Goal: Information Seeking & Learning: Learn about a topic

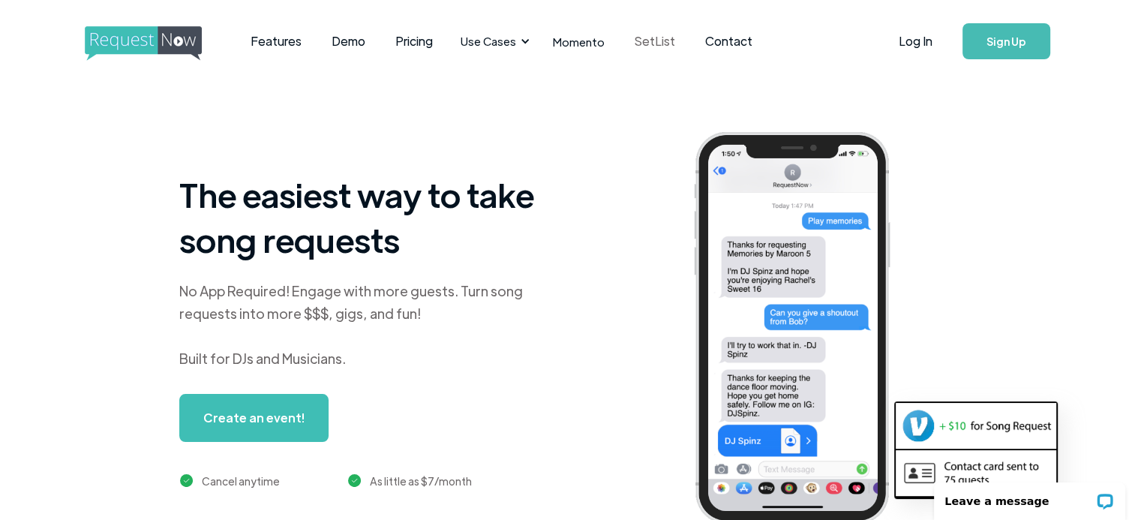
click at [641, 38] on link "SetList" at bounding box center [654, 41] width 71 height 47
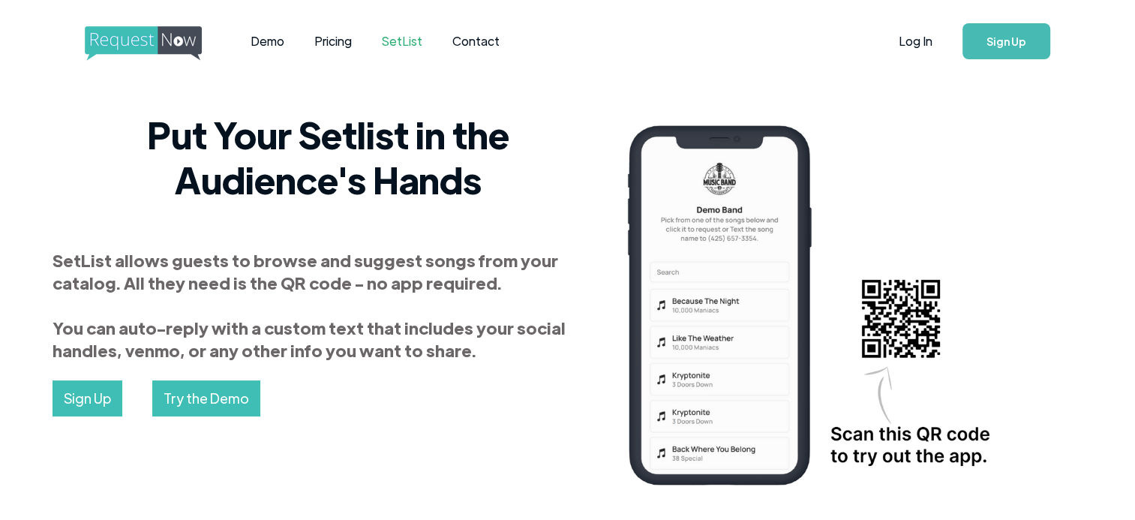
click at [133, 48] on img "home" at bounding box center [157, 43] width 145 height 35
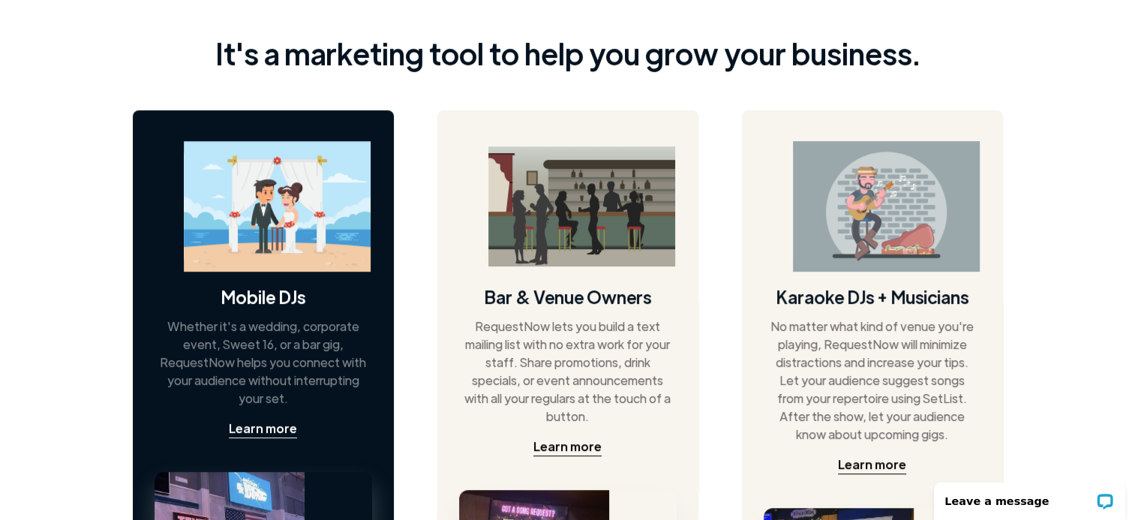
scroll to position [832, 0]
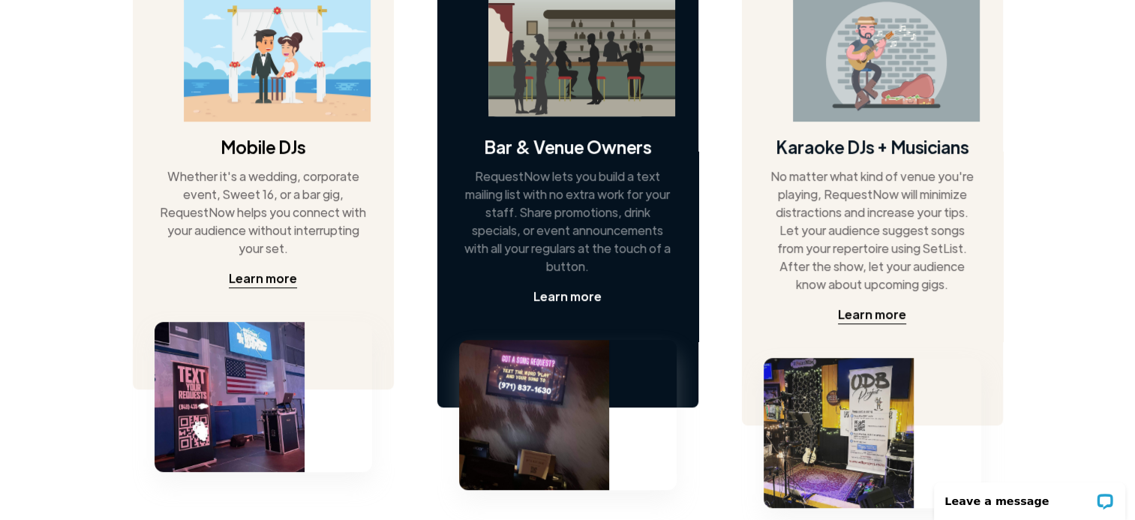
click at [569, 297] on div "Learn more" at bounding box center [568, 296] width 68 height 18
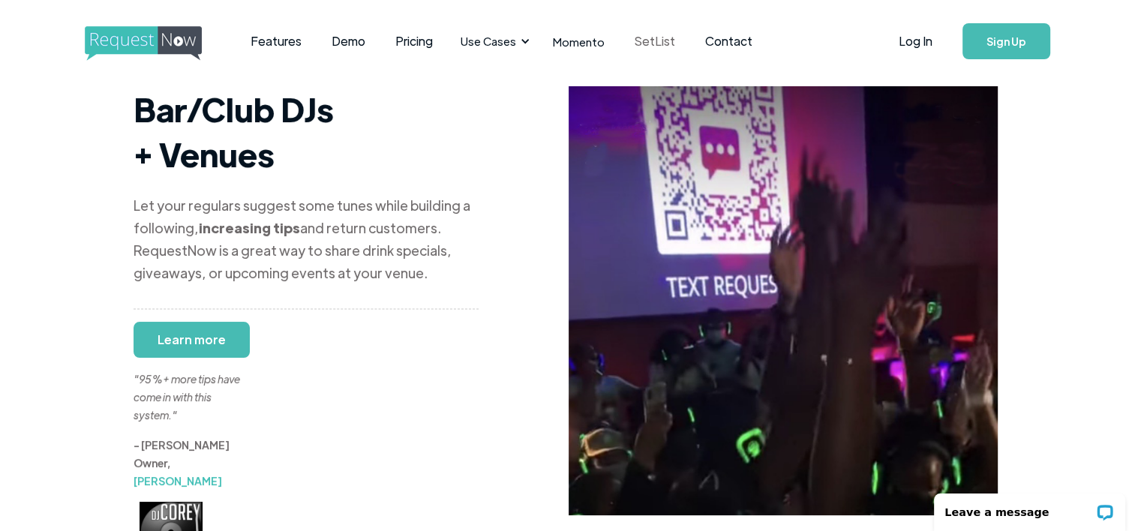
click at [651, 41] on link "SetList" at bounding box center [654, 41] width 71 height 47
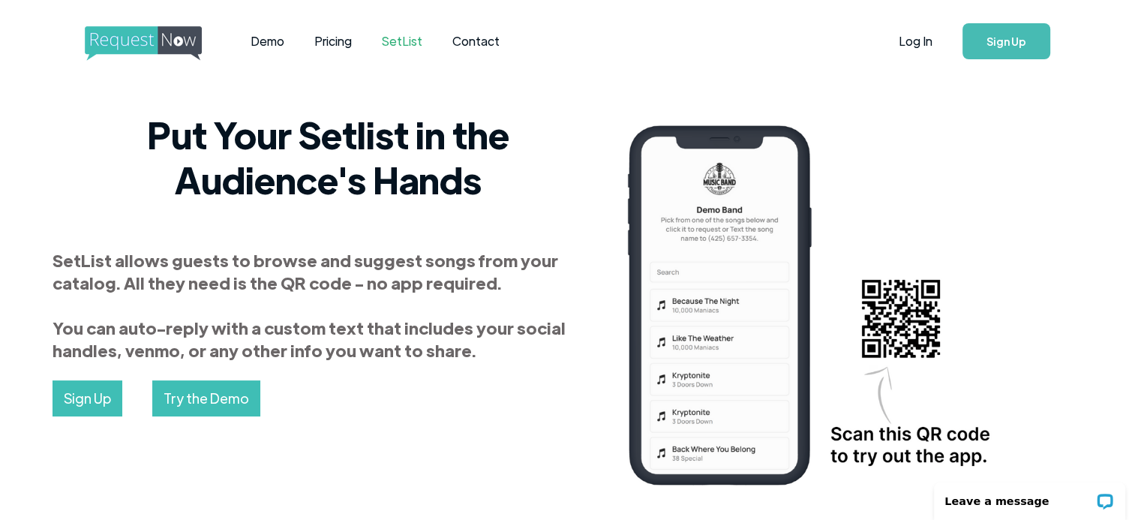
click at [132, 29] on img "home" at bounding box center [157, 43] width 145 height 35
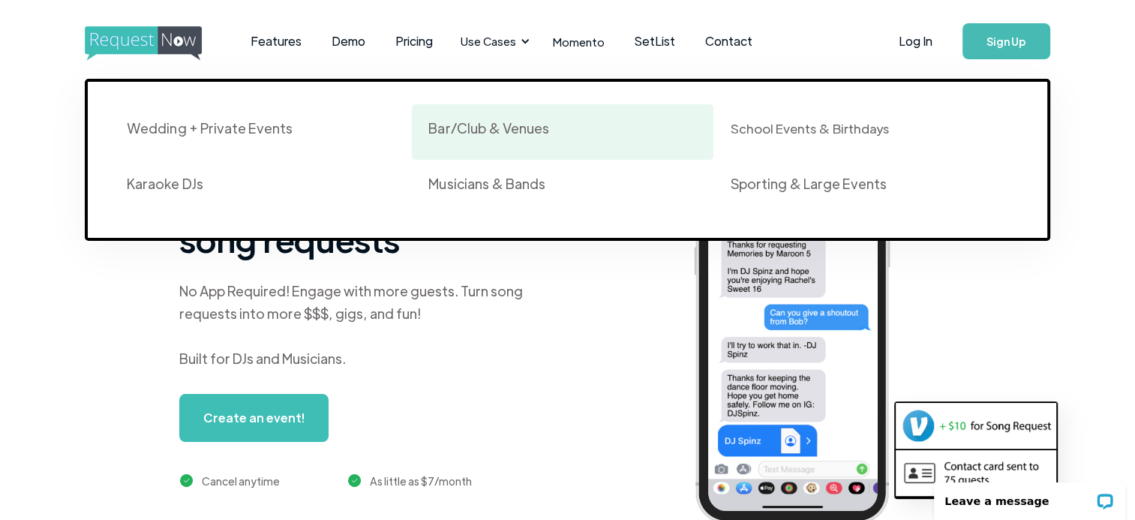
click at [468, 138] on div "Bar/Club & Venues" at bounding box center [563, 132] width 269 height 26
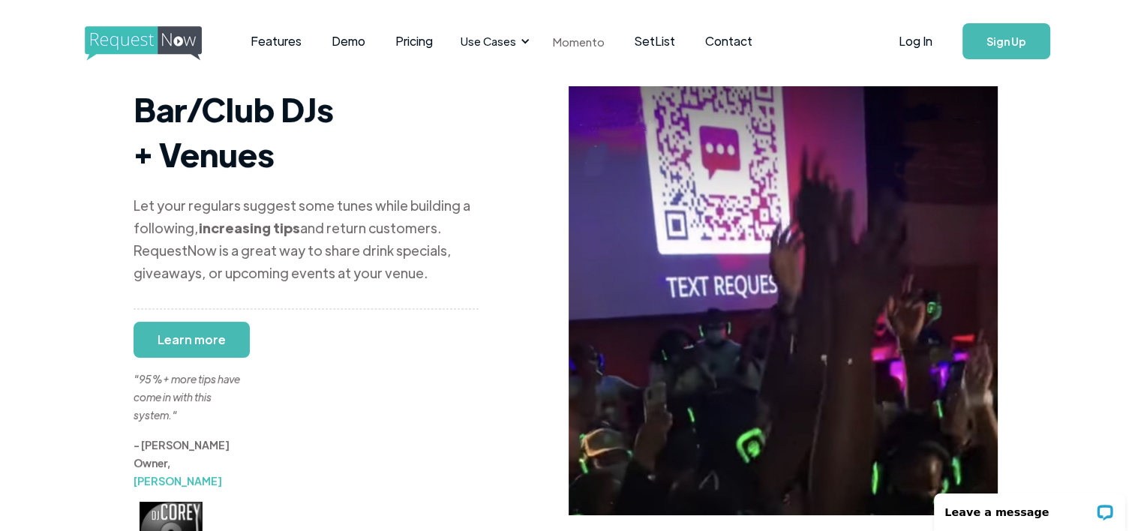
click at [569, 43] on link "Momento" at bounding box center [578, 42] width 82 height 44
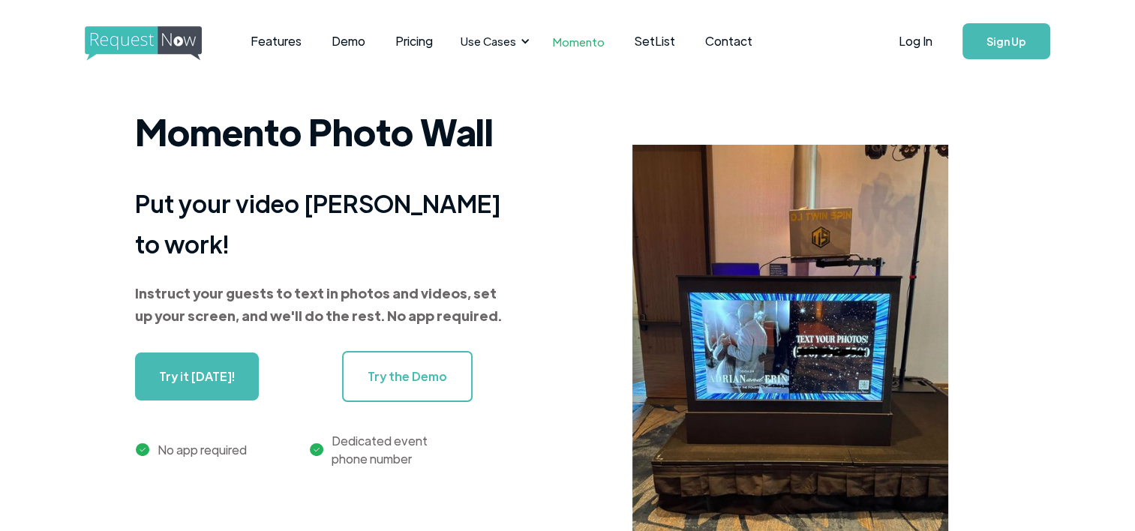
click at [173, 39] on img "home" at bounding box center [157, 43] width 145 height 35
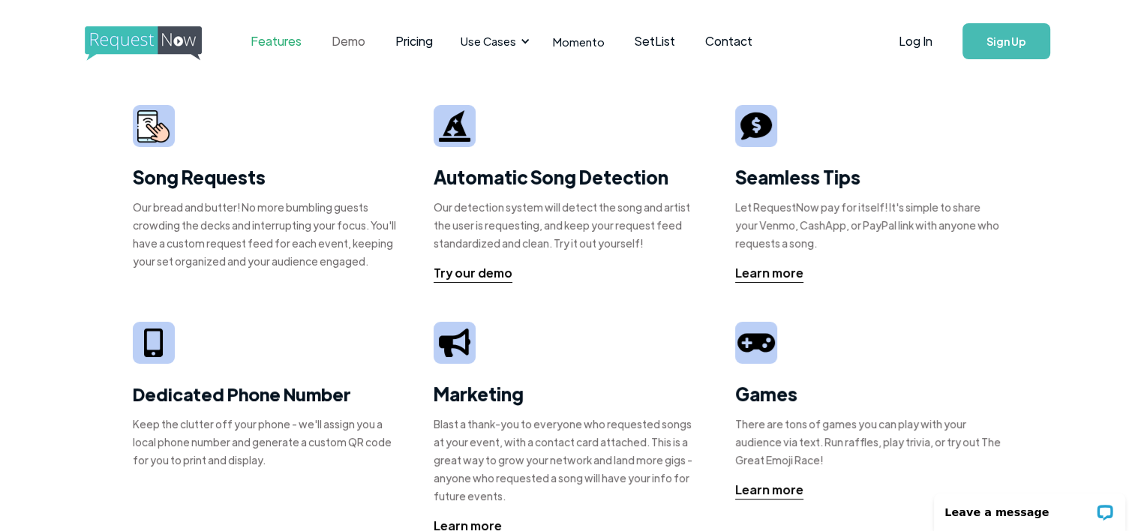
click at [342, 45] on link "Demo" at bounding box center [348, 41] width 64 height 47
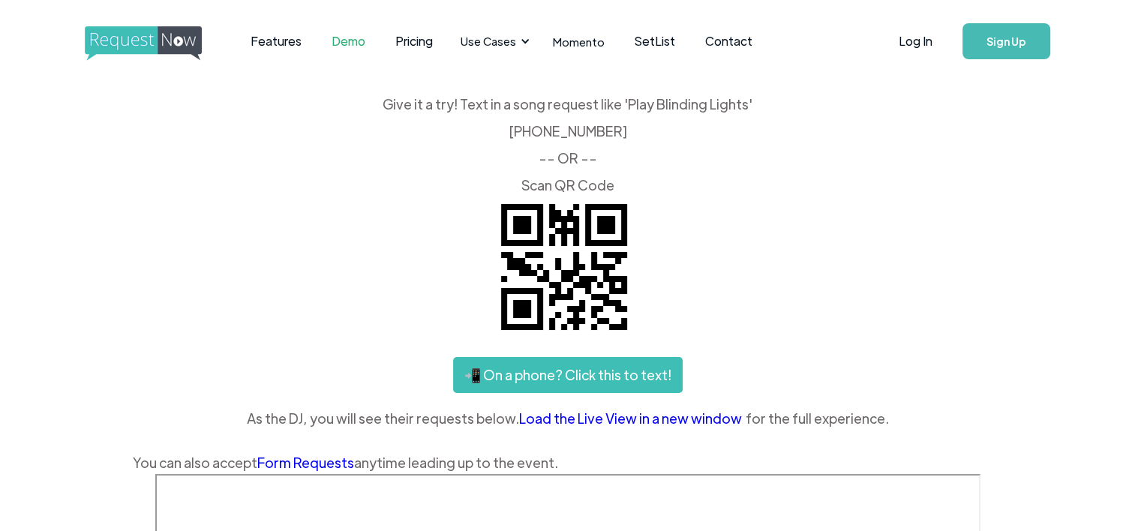
click at [158, 44] on img "home" at bounding box center [157, 43] width 145 height 35
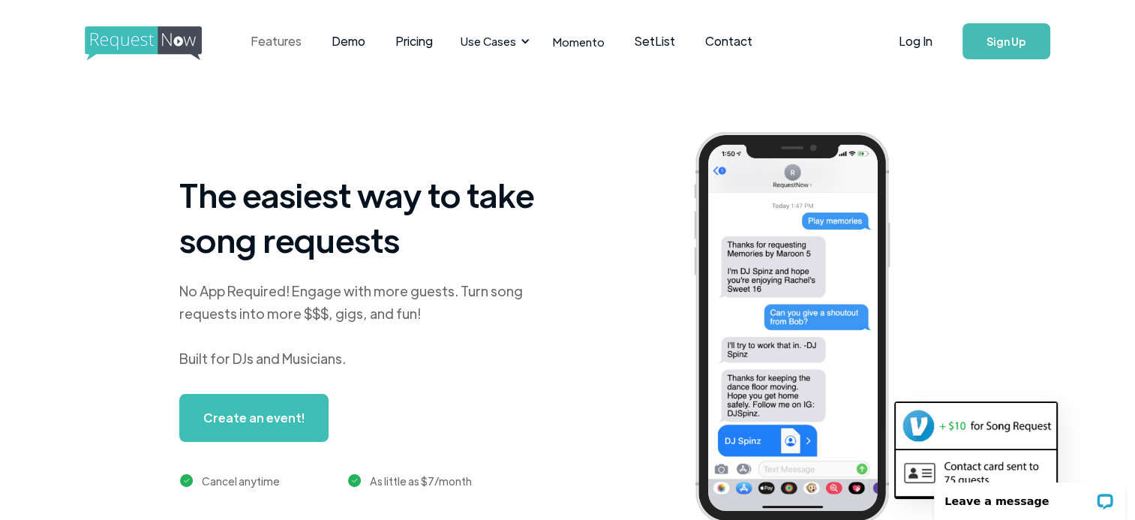
click at [264, 37] on link "Features" at bounding box center [275, 41] width 81 height 47
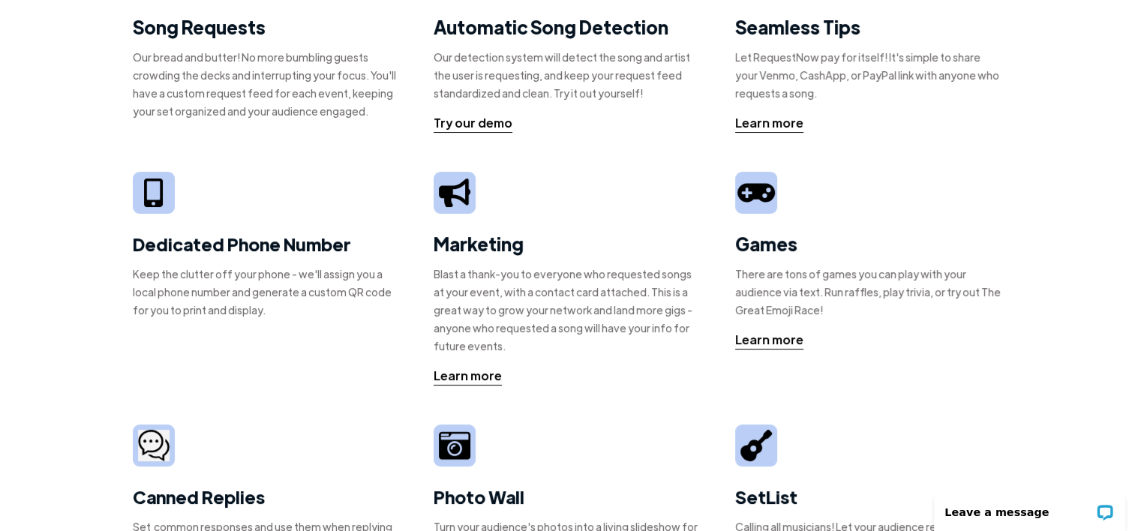
scroll to position [450, 0]
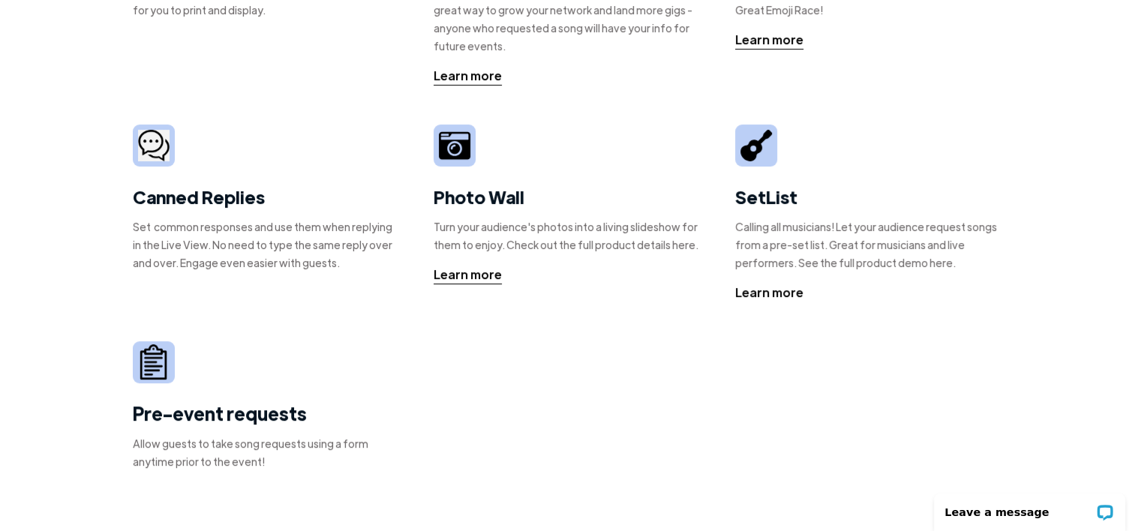
click at [768, 298] on div "Learn more" at bounding box center [769, 293] width 68 height 18
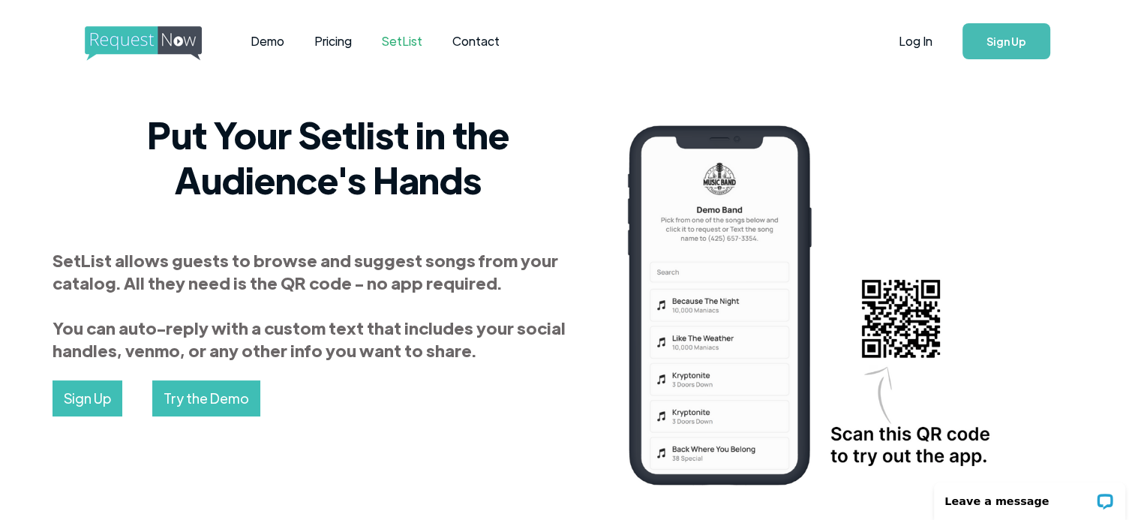
click at [140, 35] on img "home" at bounding box center [157, 43] width 145 height 35
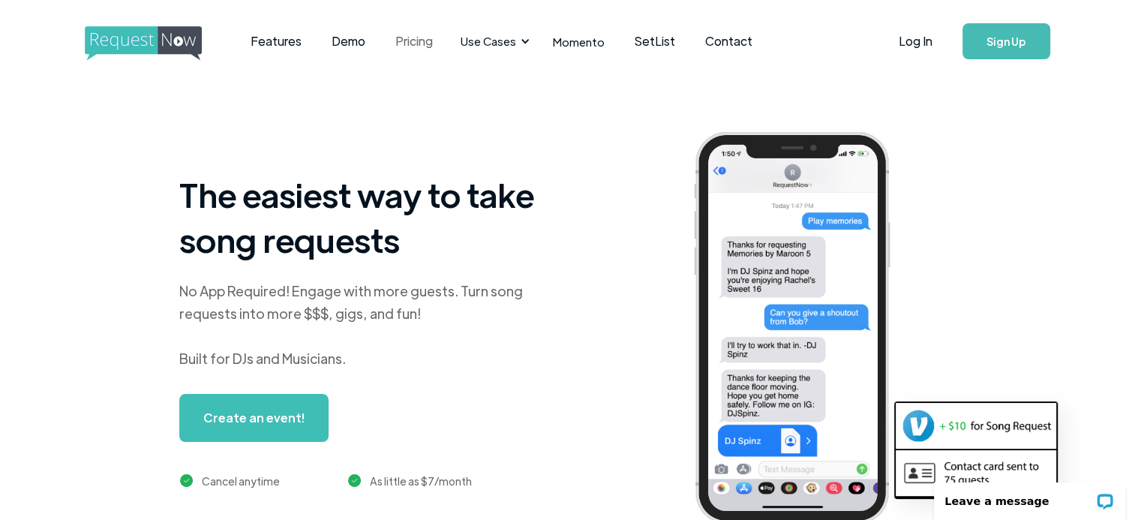
click at [407, 42] on link "Pricing" at bounding box center [414, 41] width 68 height 47
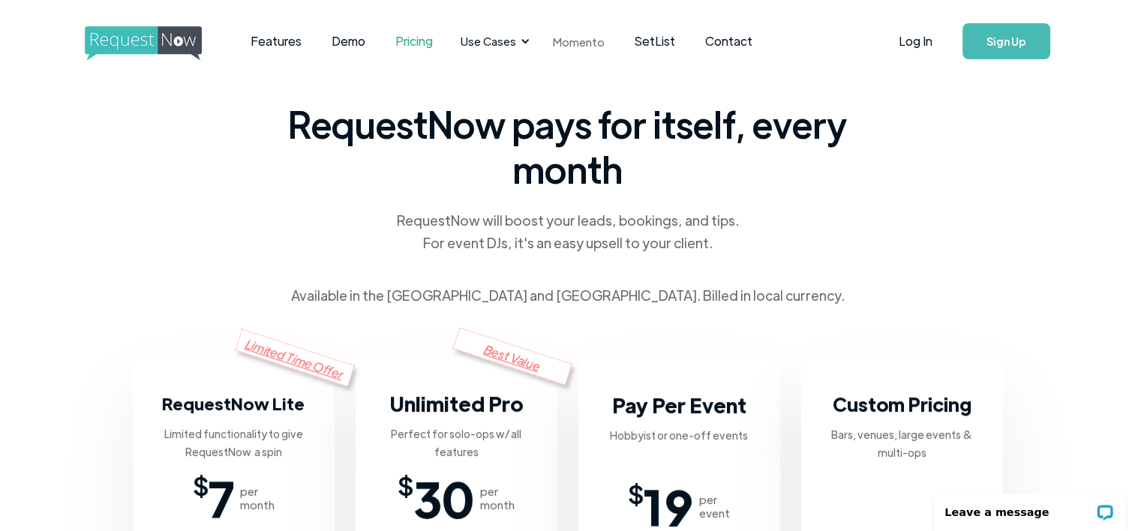
click at [565, 38] on link "Momento" at bounding box center [578, 42] width 82 height 44
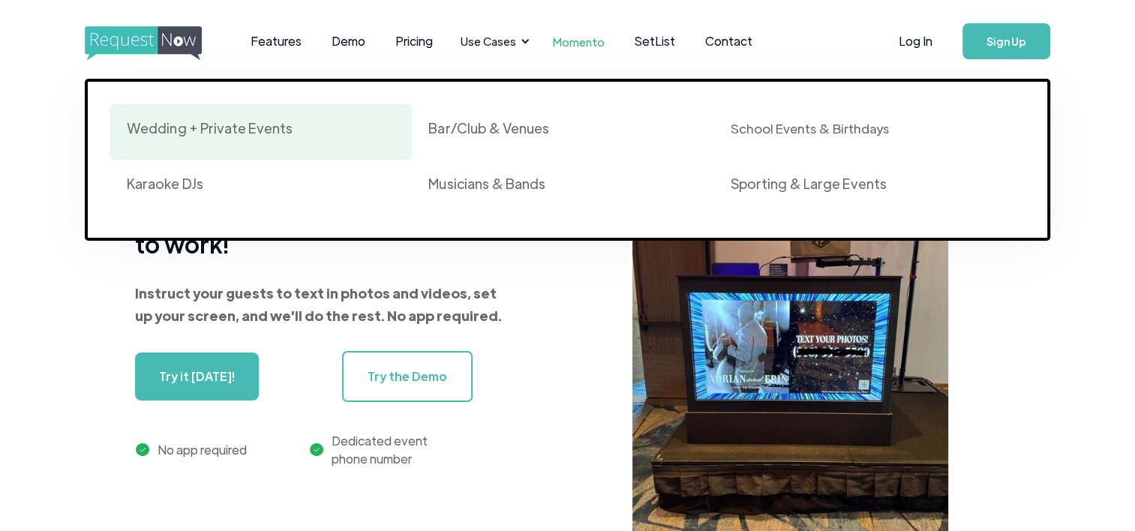
click at [263, 132] on div "Wedding + Private Events" at bounding box center [209, 128] width 165 height 18
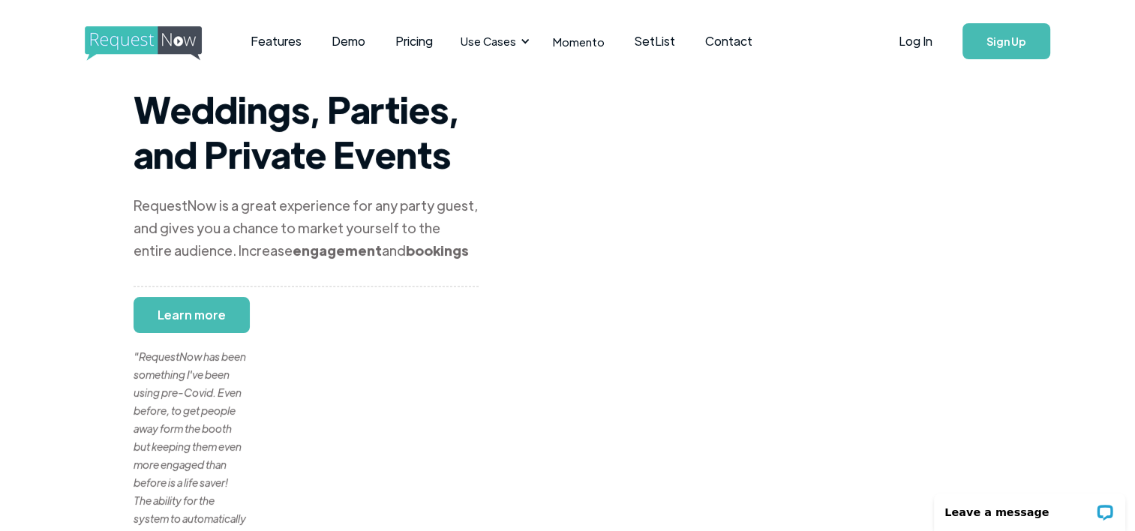
click at [158, 45] on img "home" at bounding box center [157, 43] width 145 height 35
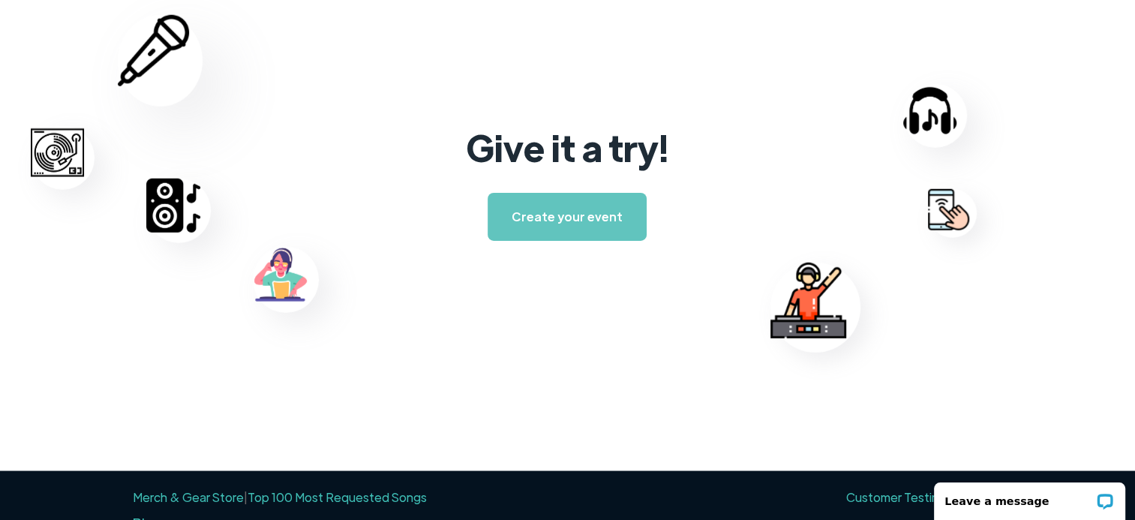
scroll to position [2483, 0]
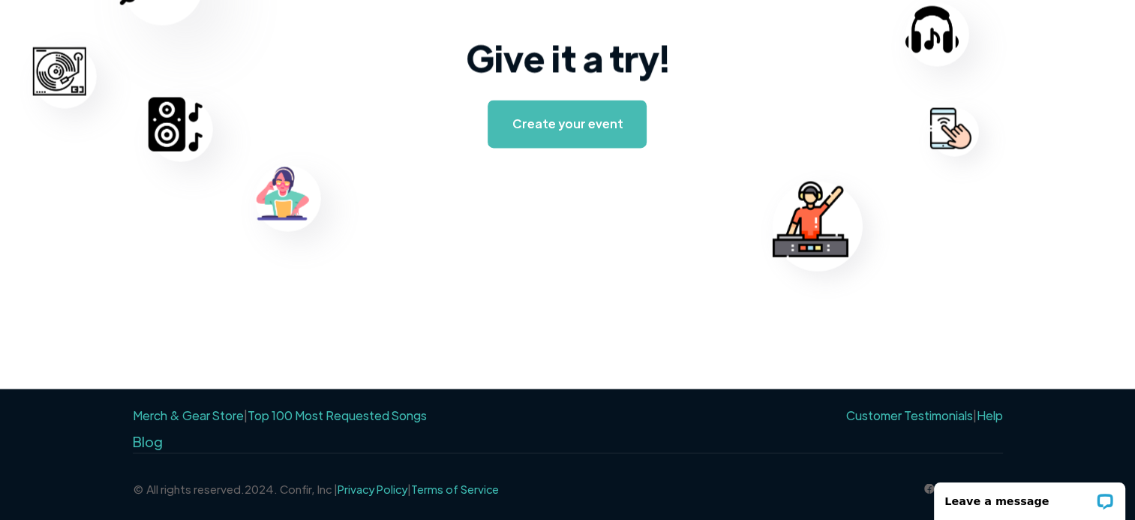
click at [273, 191] on img at bounding box center [283, 193] width 56 height 56
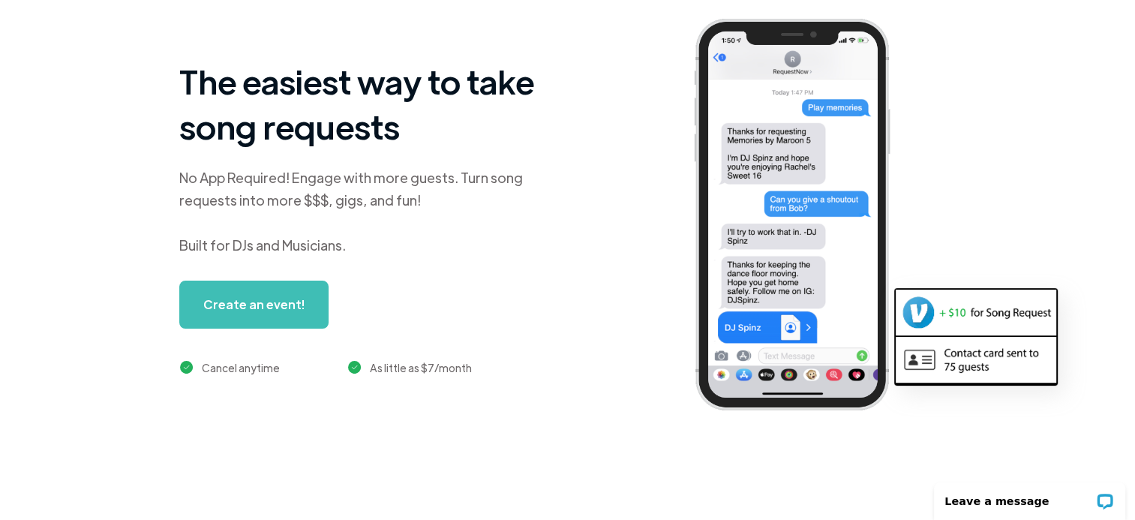
scroll to position [0, 0]
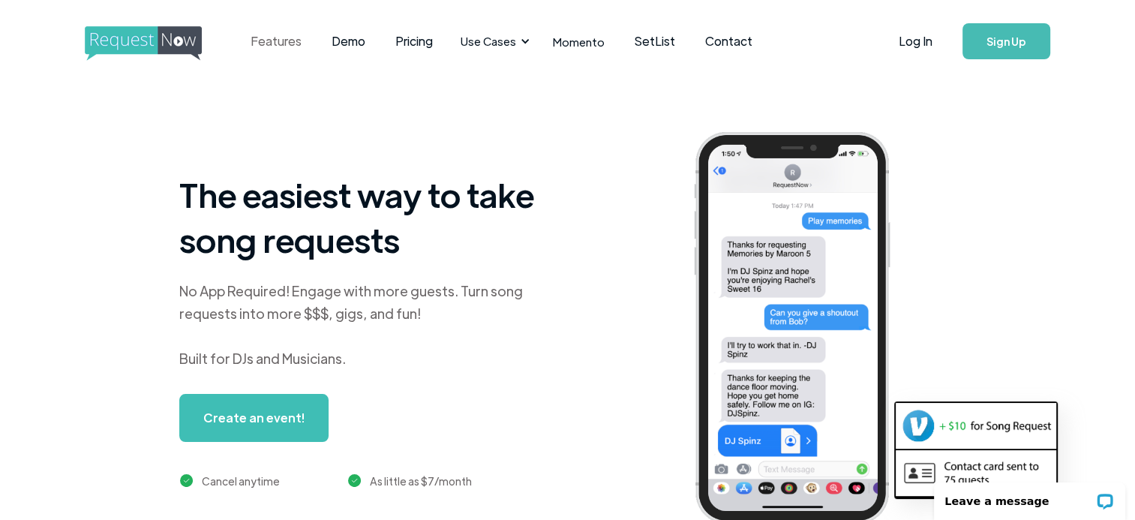
click at [275, 41] on link "Features" at bounding box center [275, 41] width 81 height 47
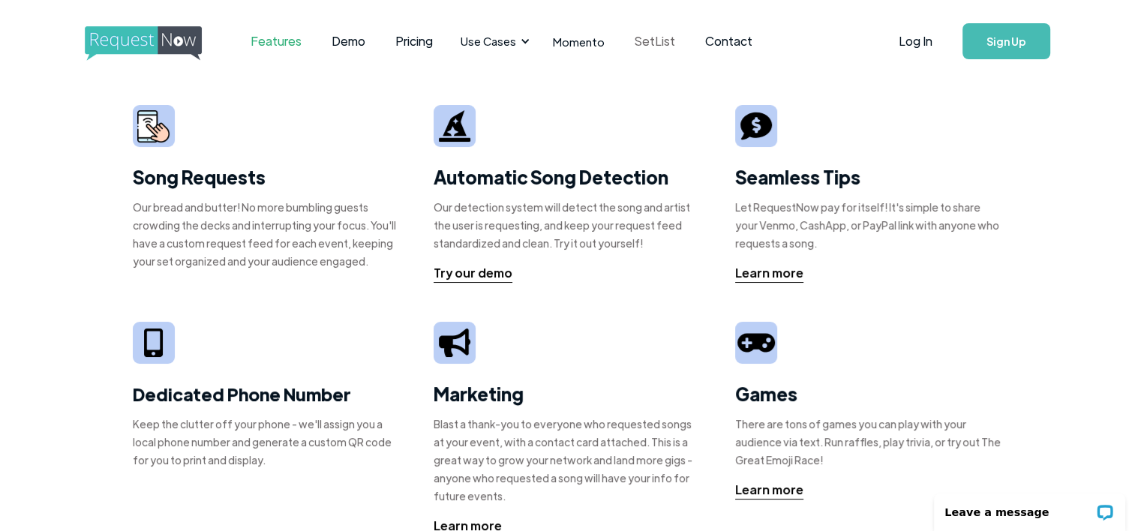
click at [639, 42] on link "SetList" at bounding box center [654, 41] width 71 height 47
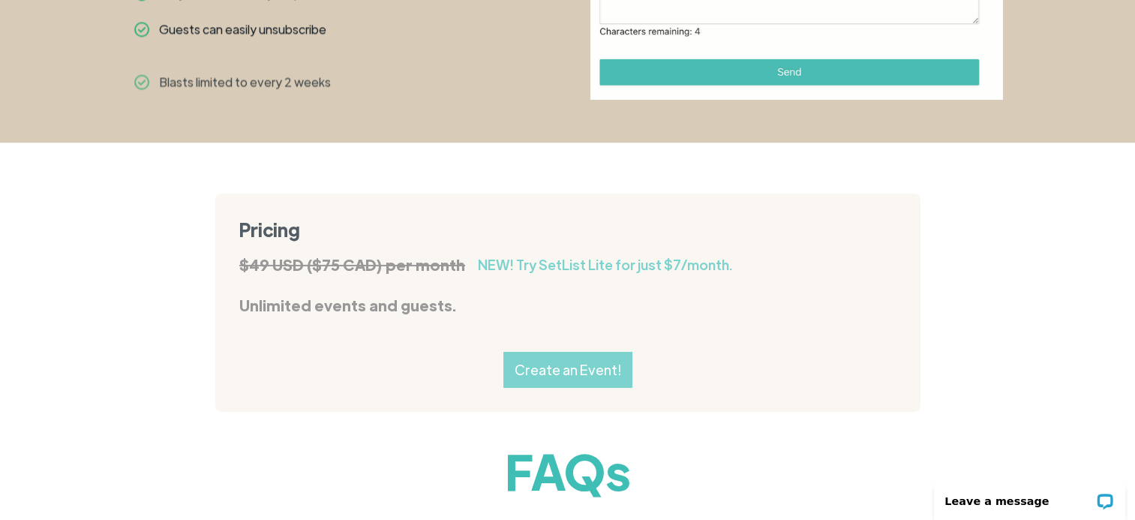
scroll to position [1774, 0]
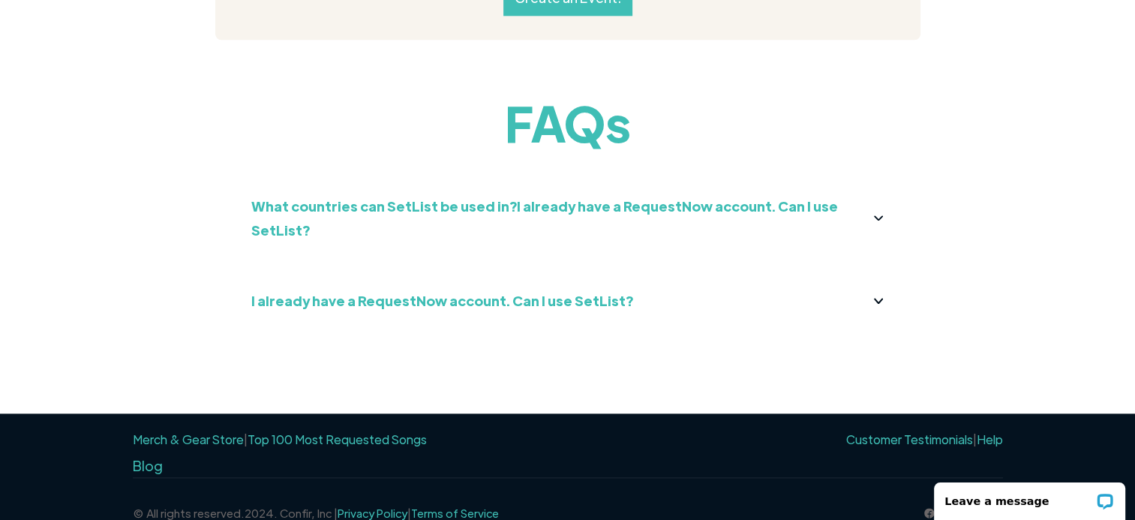
click at [501, 292] on strong "I already have a RequestNow account. Can I use SetList?" at bounding box center [442, 300] width 382 height 17
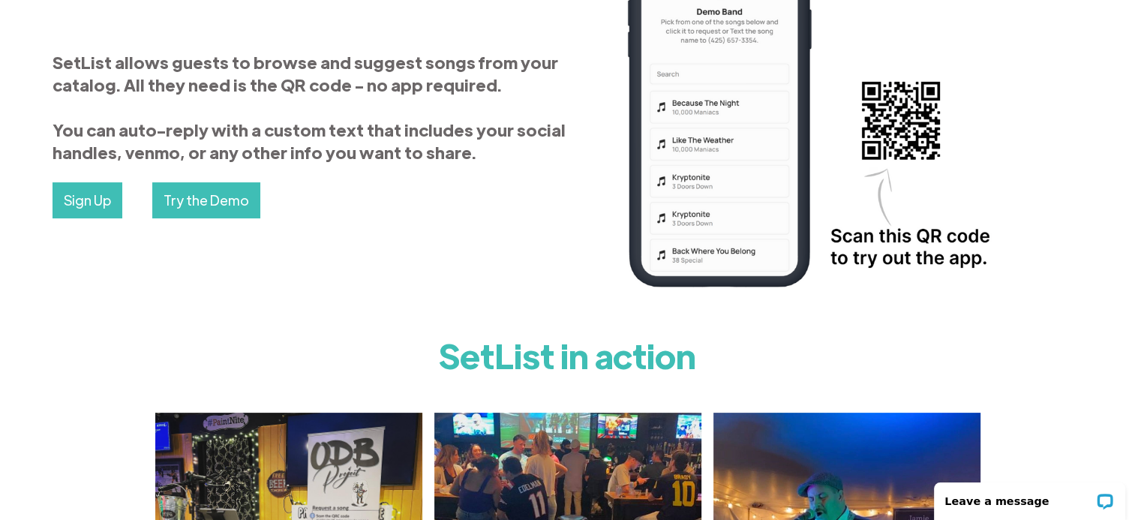
scroll to position [0, 0]
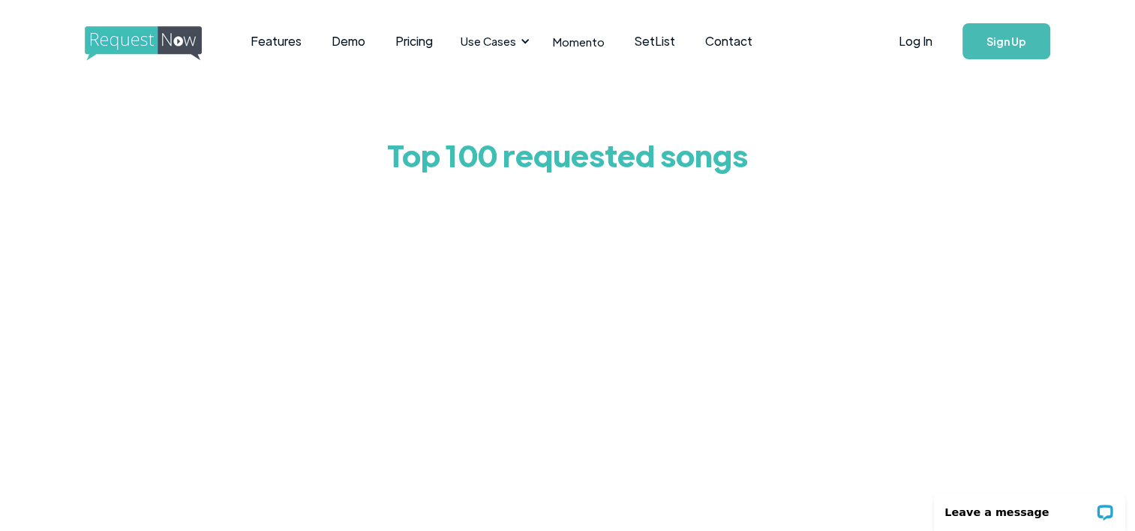
click at [236, 235] on div at bounding box center [567, 485] width 705 height 600
